Goal: Information Seeking & Learning: Learn about a topic

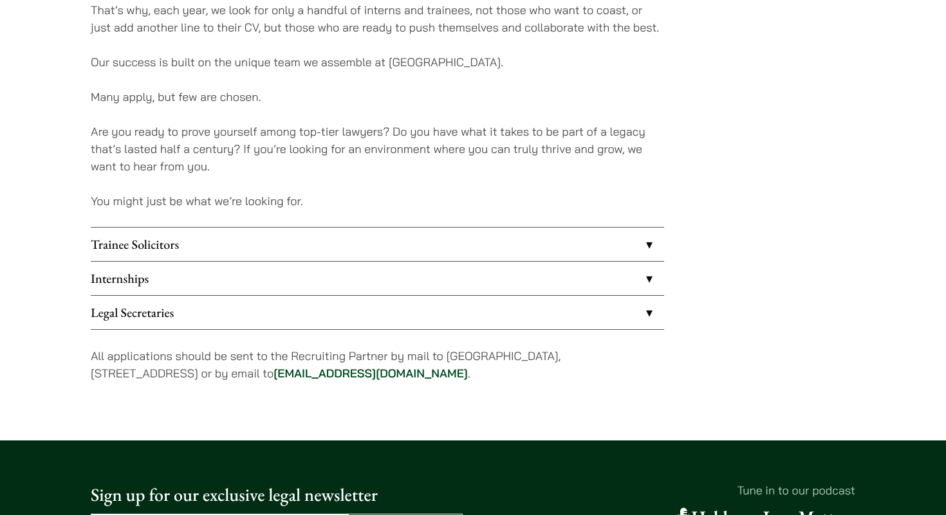
scroll to position [948, 0]
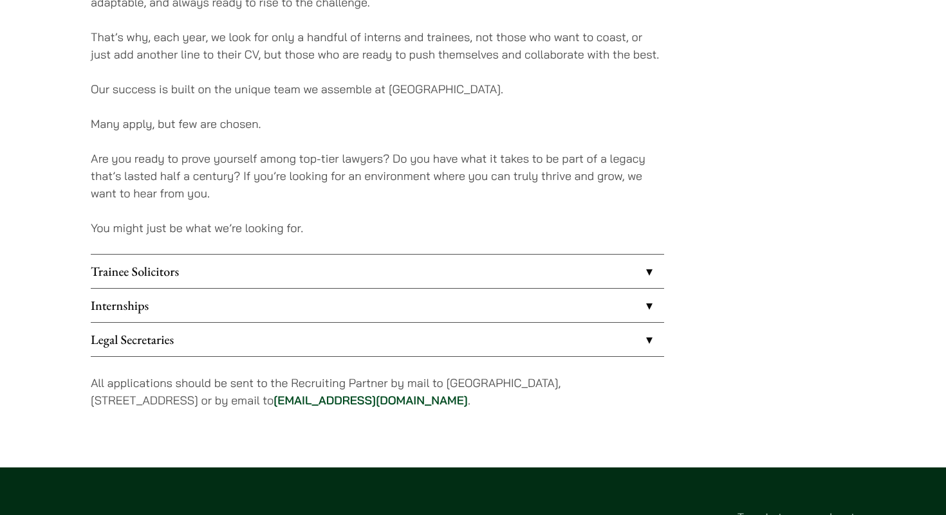
click at [200, 302] on link "Internships" at bounding box center [377, 305] width 573 height 33
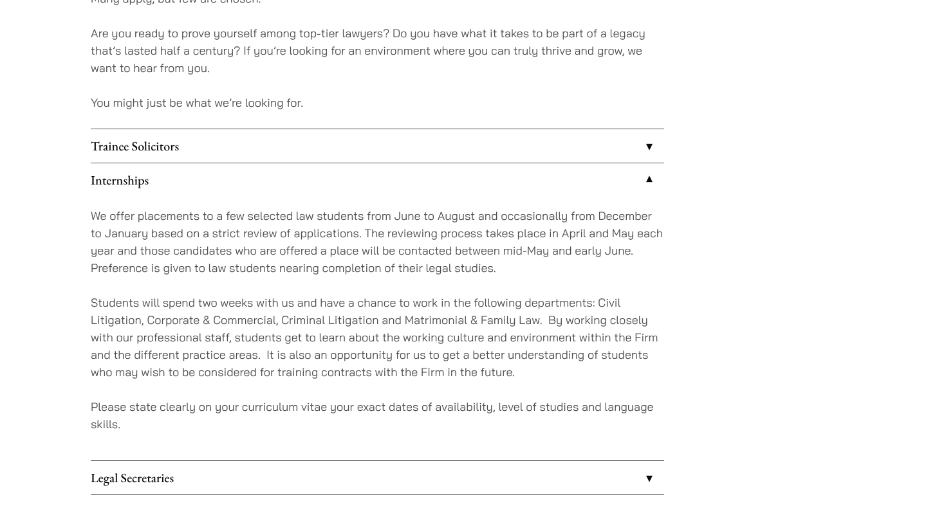
scroll to position [1076, 0]
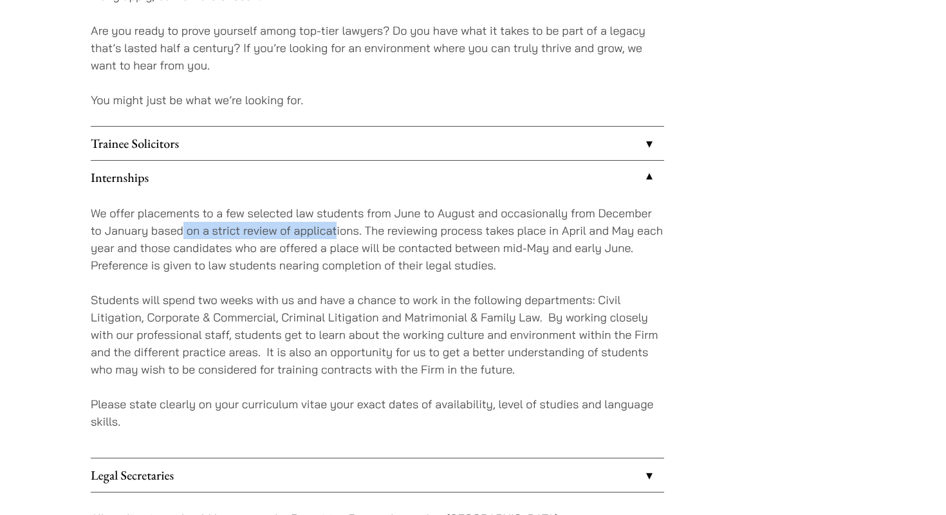
drag, startPoint x: 180, startPoint y: 229, endPoint x: 335, endPoint y: 234, distance: 154.5
click at [336, 234] on p "We offer placements to a few selected law students from June to August and occa…" at bounding box center [377, 240] width 573 height 70
click at [315, 269] on p "We offer placements to a few selected law students from June to August and occa…" at bounding box center [377, 240] width 573 height 70
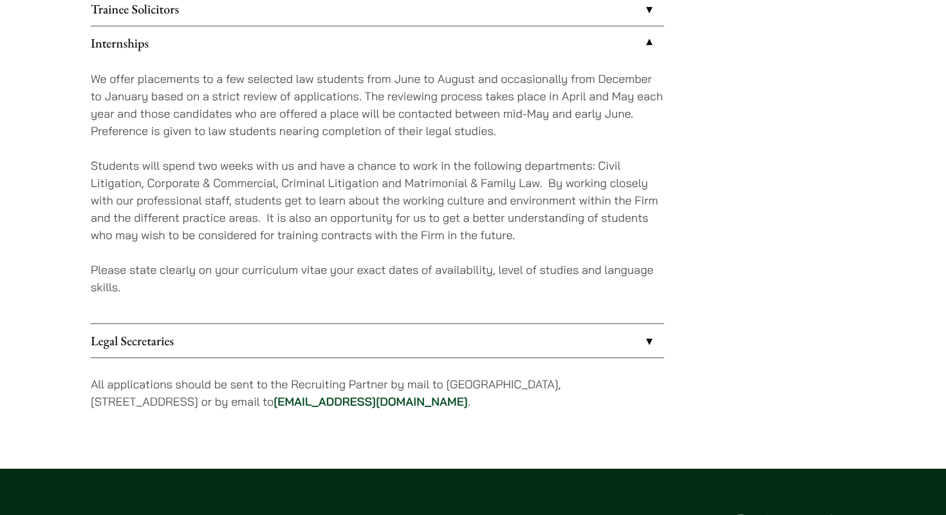
scroll to position [1160, 0]
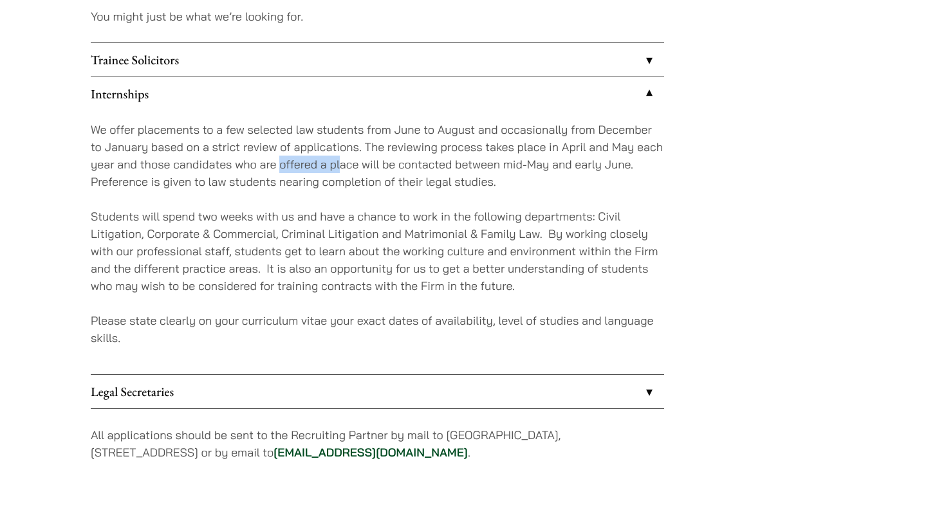
drag, startPoint x: 282, startPoint y: 167, endPoint x: 340, endPoint y: 172, distance: 58.8
click at [341, 172] on p "We offer placements to a few selected law students from June to August and occa…" at bounding box center [377, 156] width 573 height 70
click at [326, 190] on div "We offer placements to a few selected law students from June to August and occa…" at bounding box center [377, 243] width 573 height 264
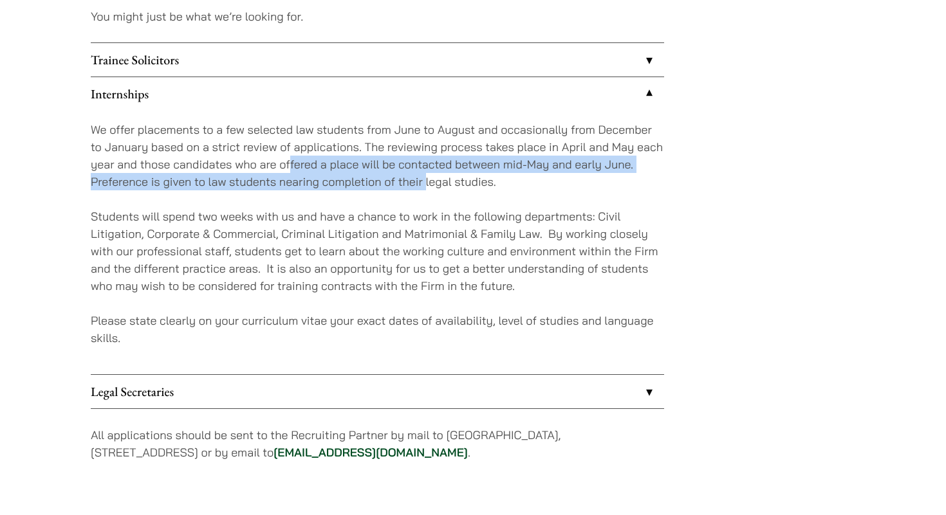
drag, startPoint x: 288, startPoint y: 163, endPoint x: 426, endPoint y: 173, distance: 138.1
click at [426, 173] on p "We offer placements to a few selected law students from June to August and occa…" at bounding box center [377, 156] width 573 height 70
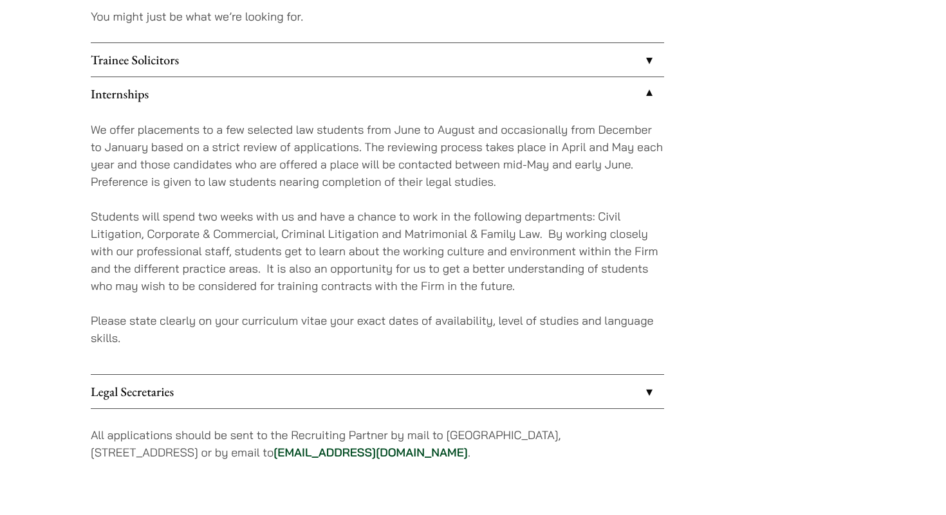
click at [420, 190] on p "We offer placements to a few selected law students from June to August and occa…" at bounding box center [377, 156] width 573 height 70
drag, startPoint x: 208, startPoint y: 217, endPoint x: 313, endPoint y: 213, distance: 105.0
click at [313, 213] on p "Students will spend two weeks with us and have a chance to work in the followin…" at bounding box center [377, 251] width 573 height 87
click at [313, 234] on p "Students will spend two weeks with us and have a chance to work in the followin…" at bounding box center [377, 251] width 573 height 87
click at [129, 381] on link "Legal Secretaries" at bounding box center [377, 391] width 573 height 33
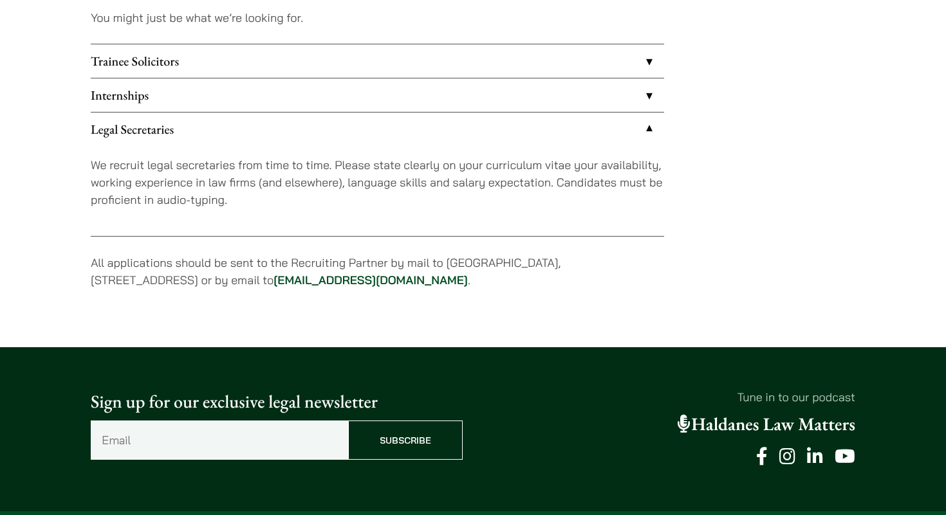
scroll to position [1156, 0]
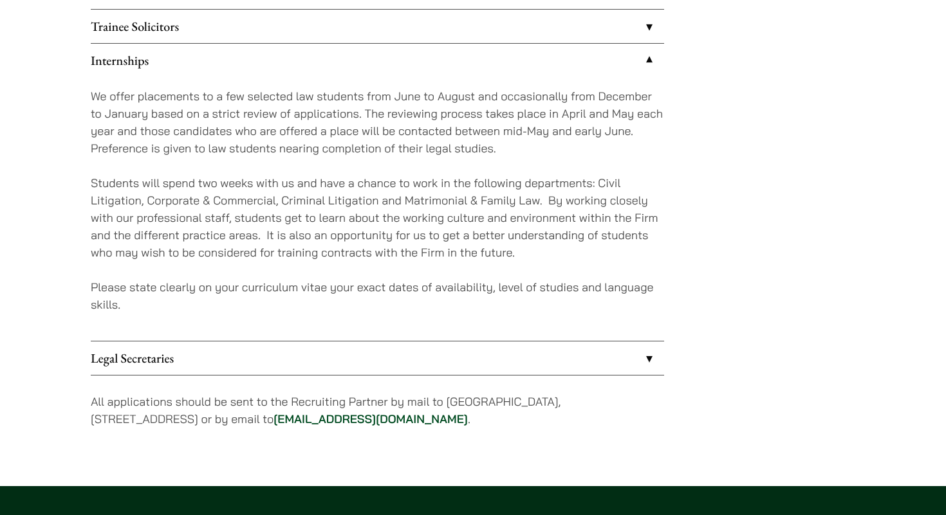
scroll to position [1202, 0]
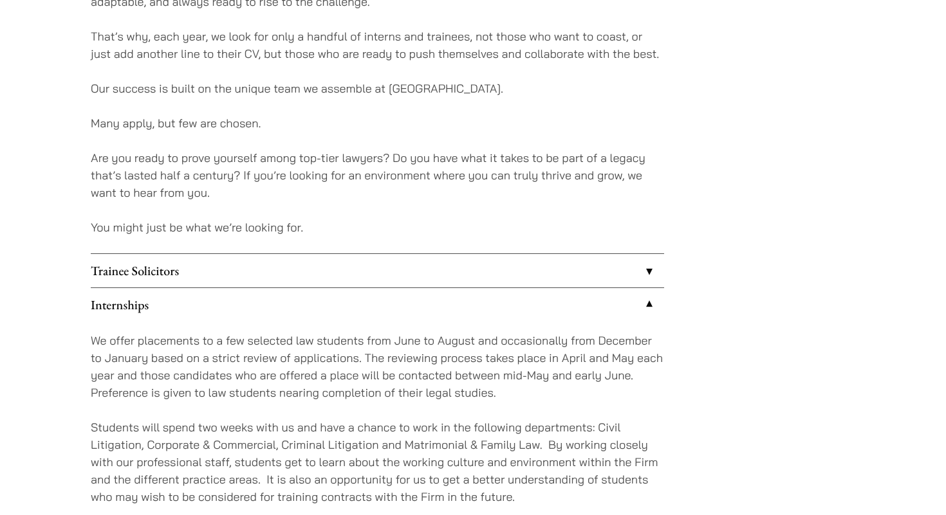
scroll to position [948, 0]
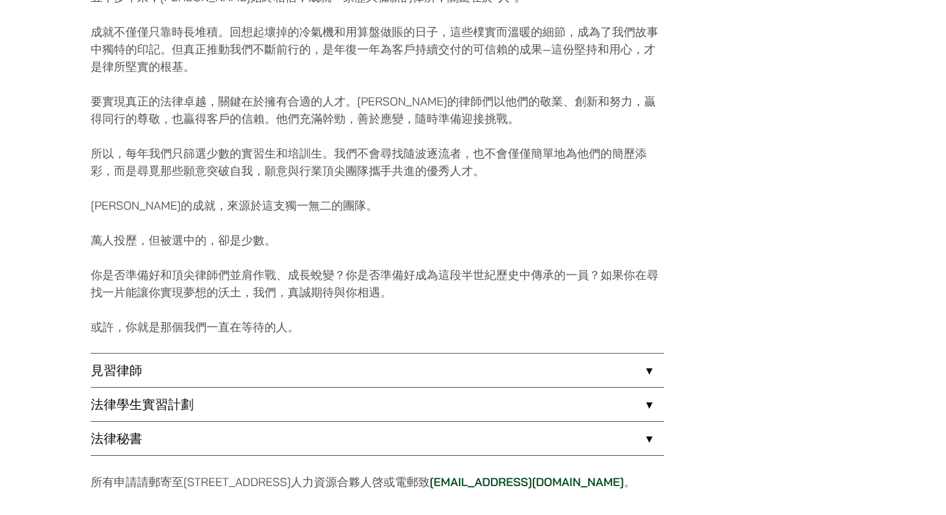
scroll to position [1102, 0]
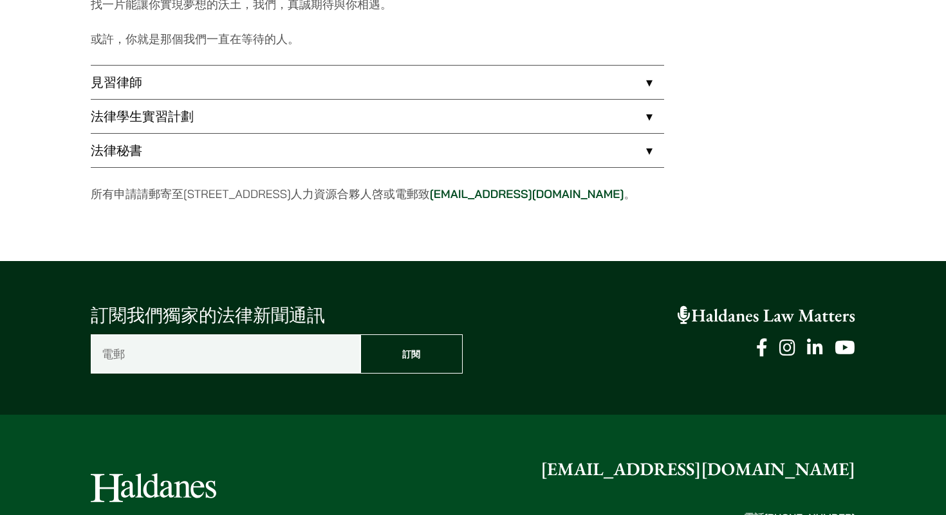
click at [145, 119] on link "法律學生實習計劃" at bounding box center [377, 116] width 573 height 33
